Goal: Information Seeking & Learning: Learn about a topic

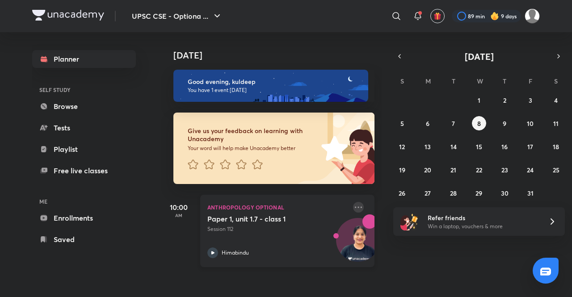
click at [353, 205] on icon at bounding box center [358, 207] width 11 height 11
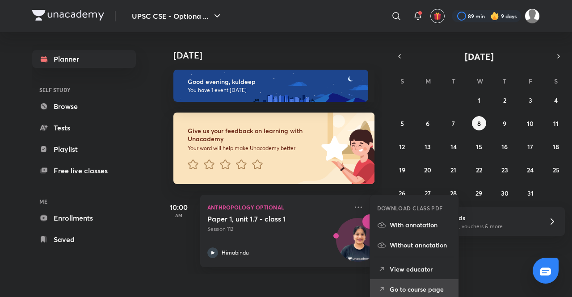
click at [411, 287] on p "Go to course page" at bounding box center [421, 289] width 62 height 9
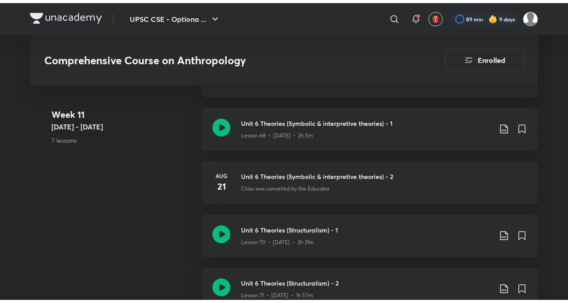
scroll to position [4495, 0]
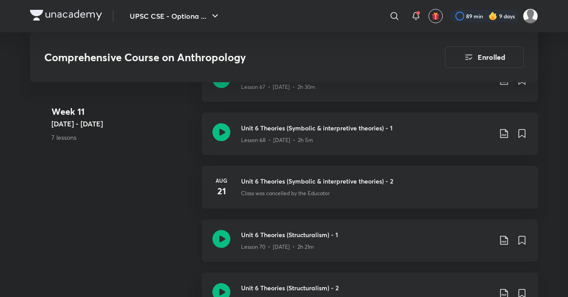
click at [307, 243] on p "Lesson 70 • Aug 22 • 2h 21m" at bounding box center [277, 247] width 73 height 8
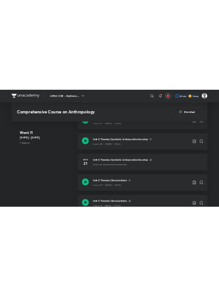
scroll to position [4413, 0]
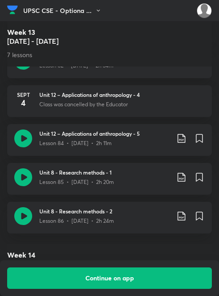
scroll to position [4495, 0]
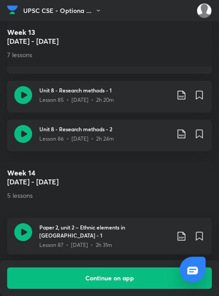
click at [14, 9] on img at bounding box center [12, 9] width 11 height 13
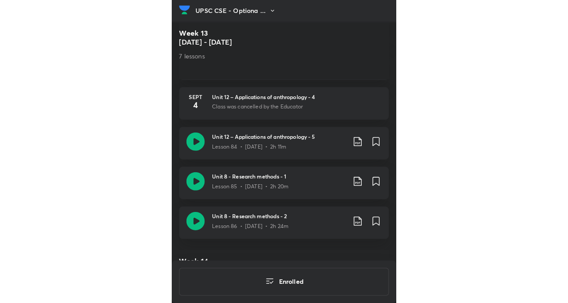
scroll to position [2247, 0]
